Goal: Task Accomplishment & Management: Complete application form

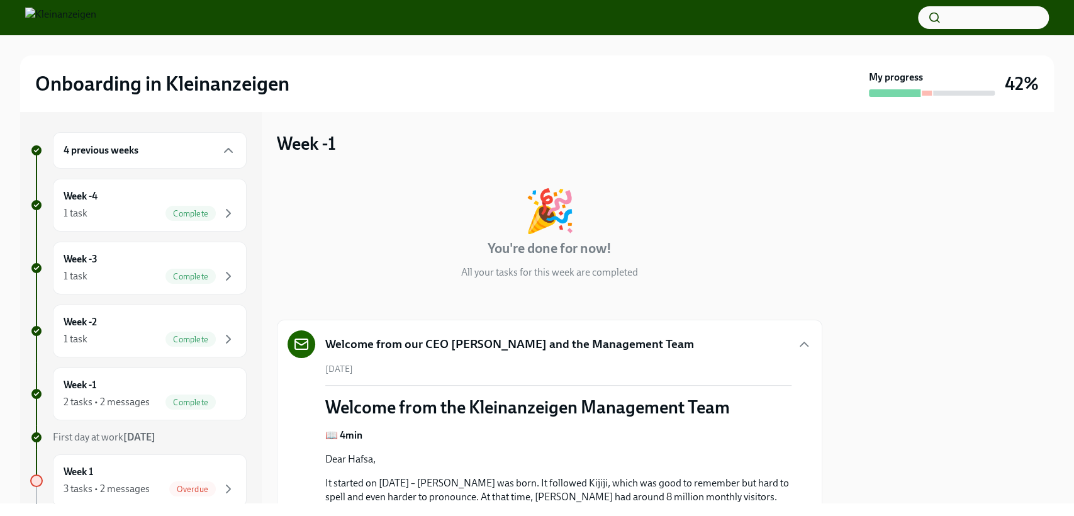
scroll to position [948, 0]
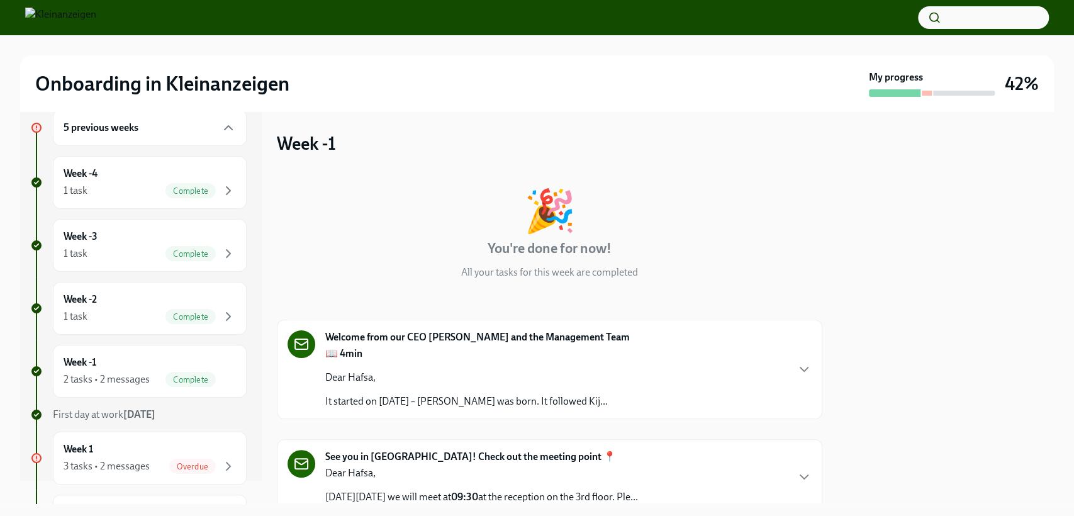
scroll to position [25, 0]
click at [111, 458] on div "3 tasks • 2 messages" at bounding box center [107, 464] width 86 height 14
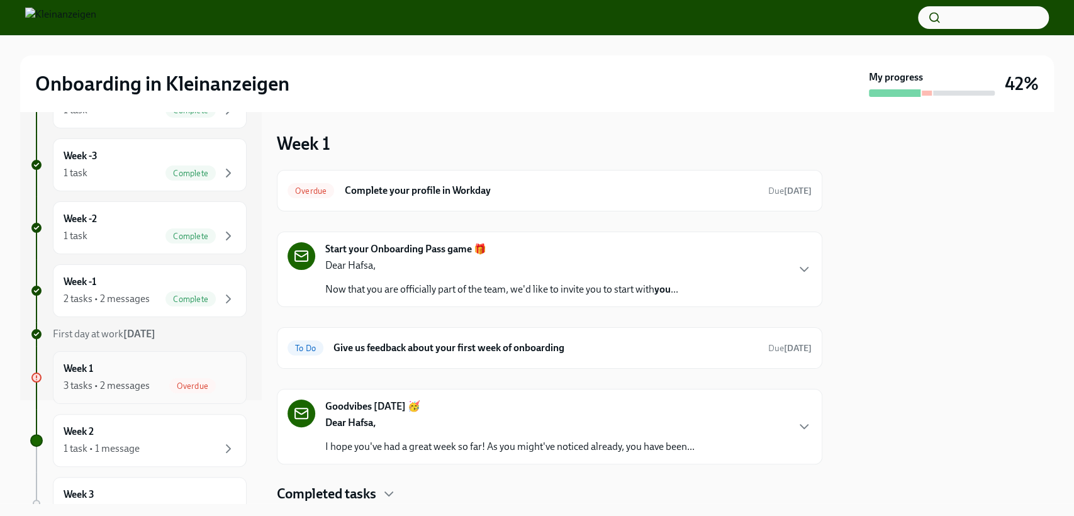
scroll to position [109, 0]
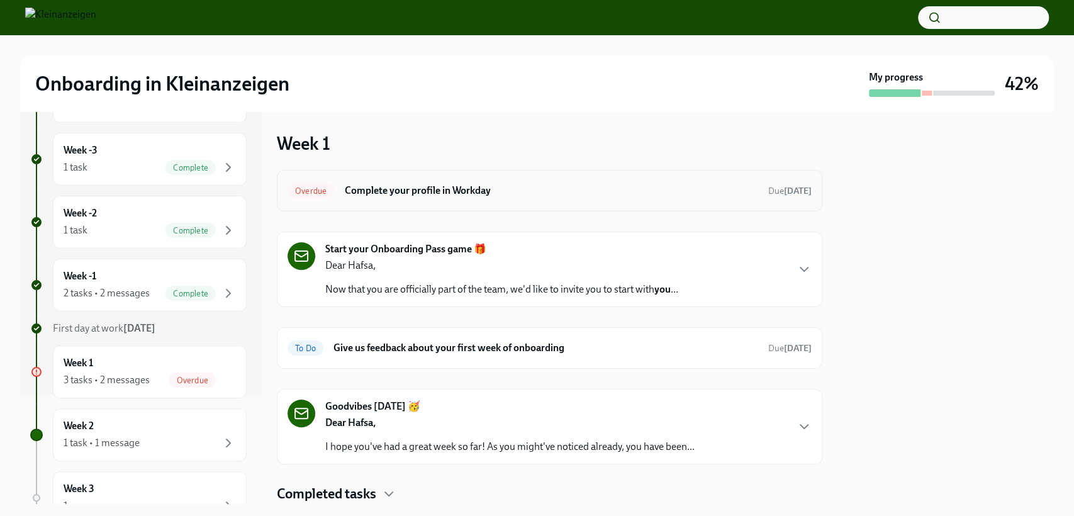
click at [413, 185] on h6 "Complete your profile in Workday" at bounding box center [551, 191] width 414 height 14
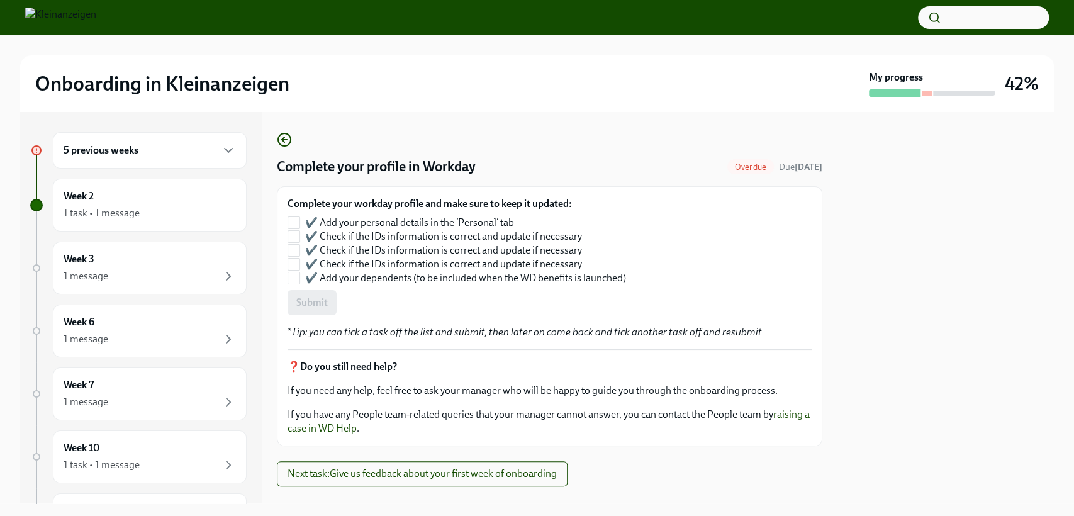
scroll to position [23, 0]
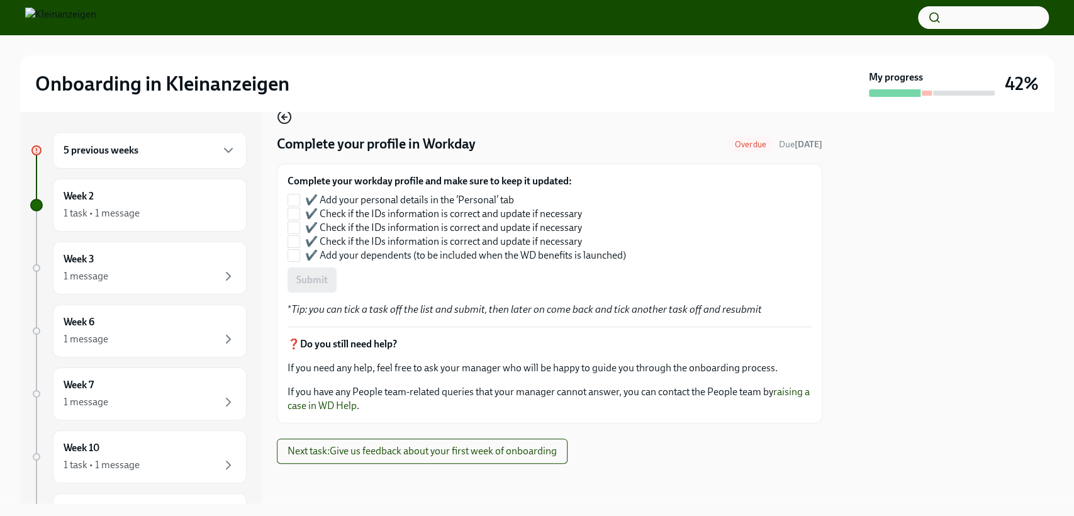
click at [284, 117] on icon "button" at bounding box center [284, 117] width 5 height 0
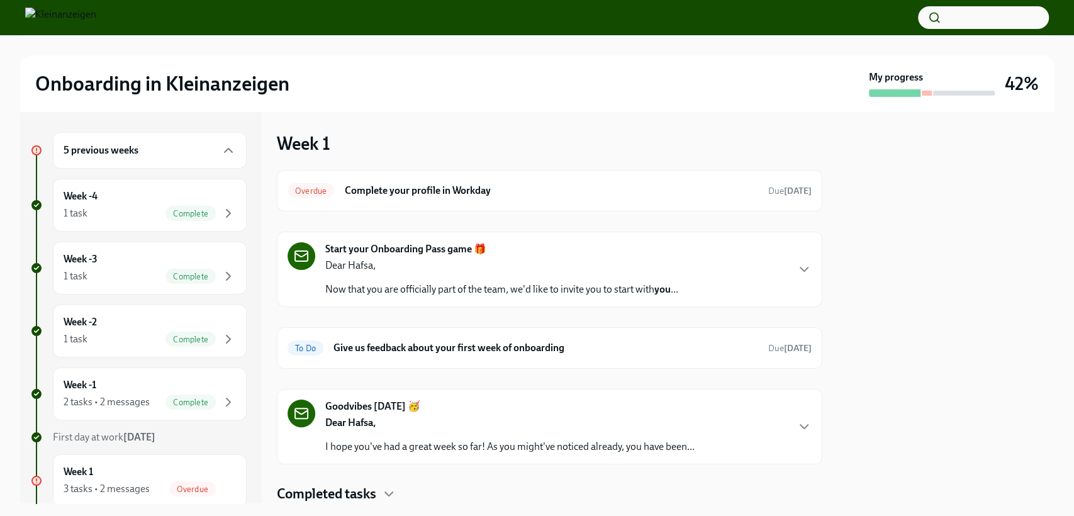
scroll to position [40, 0]
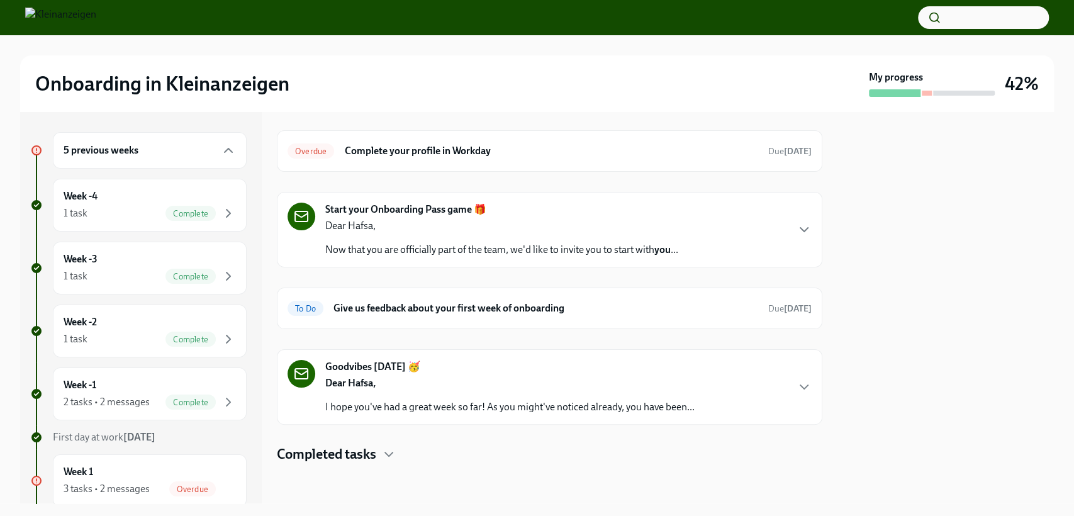
click at [461, 397] on div "Dear Hafsa, I hope you've had a great week so far! As you might've noticed alre…" at bounding box center [509, 395] width 369 height 38
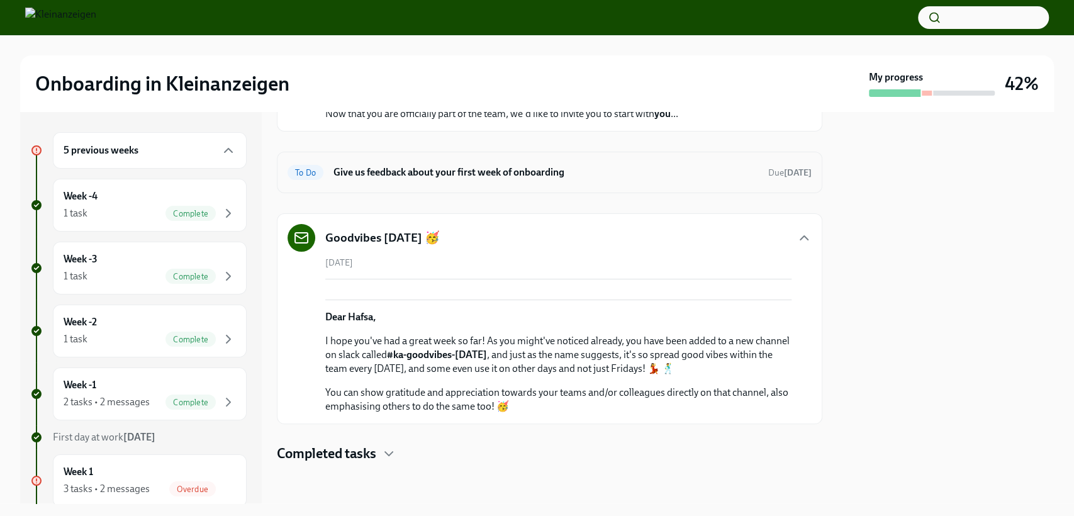
scroll to position [350, 0]
click at [485, 308] on div "Dear Hafsa, I hope you've had a great week so far! As you might've noticed alre…" at bounding box center [558, 346] width 466 height 135
